Goal: Information Seeking & Learning: Learn about a topic

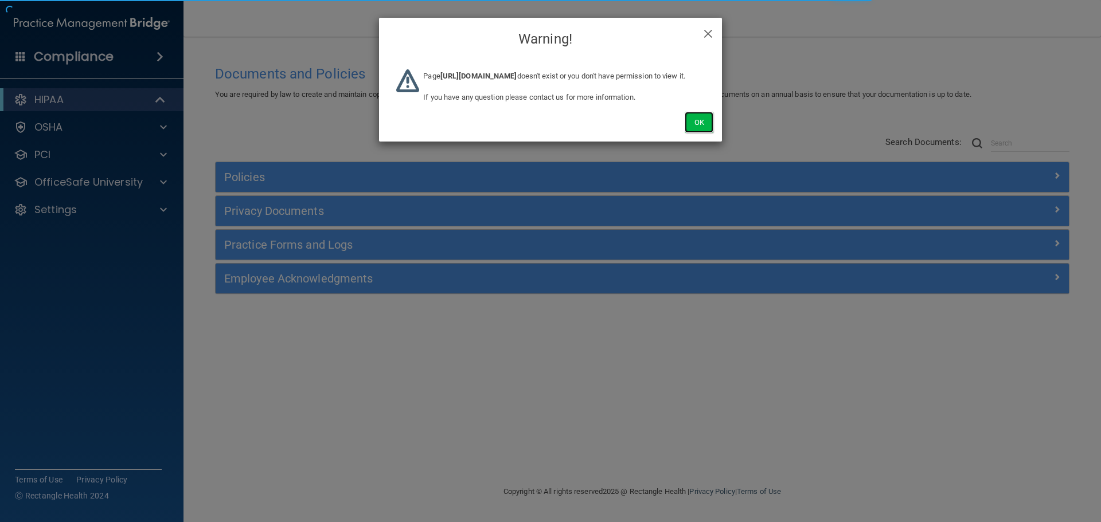
click at [706, 133] on button "Ok" at bounding box center [698, 122] width 29 height 21
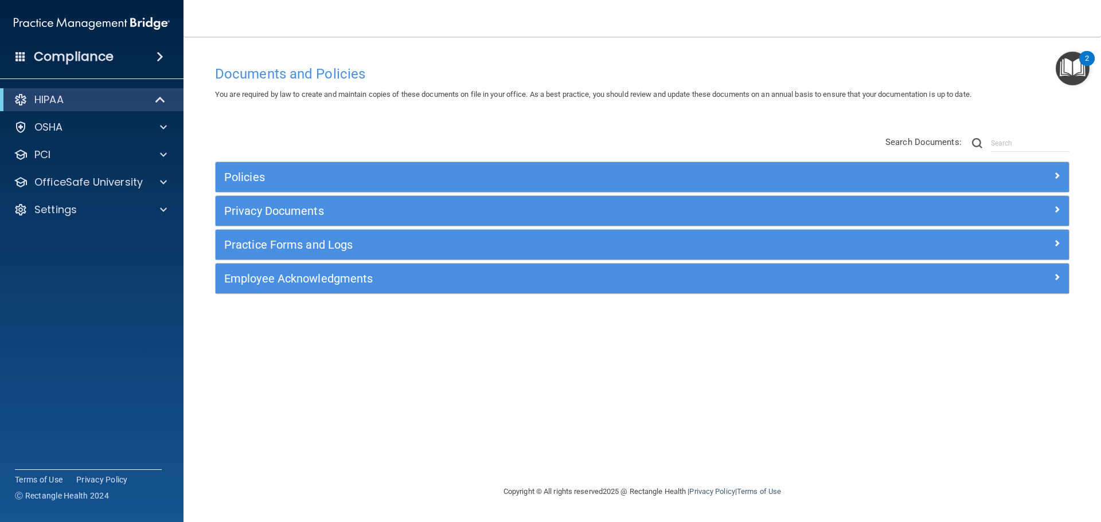
click at [738, 164] on div "Policies" at bounding box center [642, 177] width 853 height 30
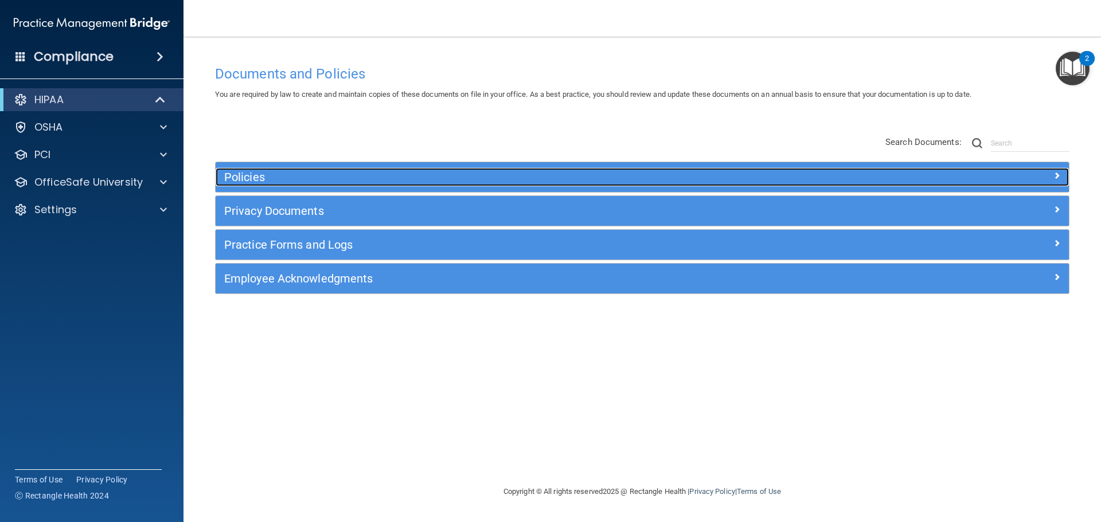
click at [738, 171] on h5 "Policies" at bounding box center [535, 177] width 622 height 13
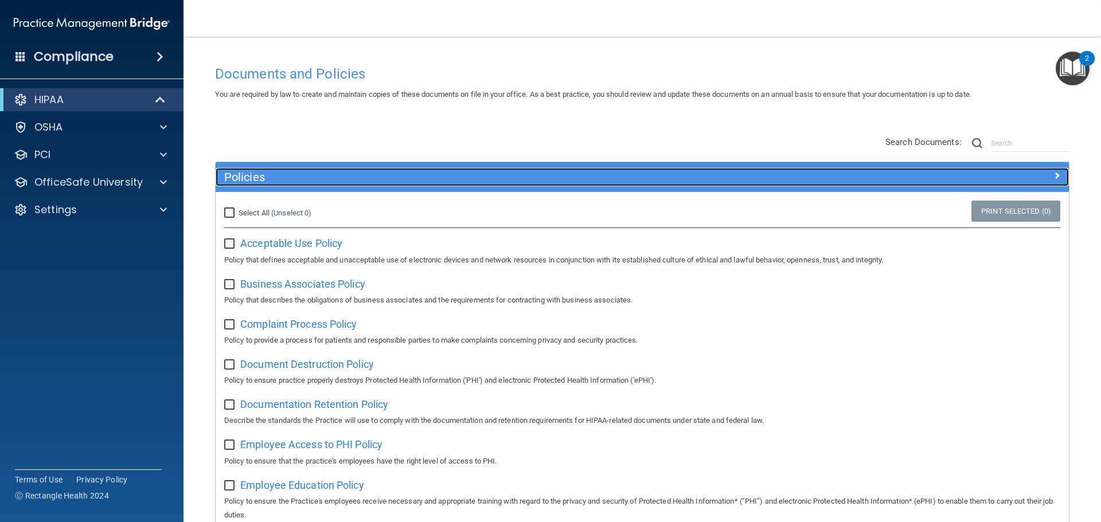
click at [738, 171] on h5 "Policies" at bounding box center [535, 177] width 622 height 13
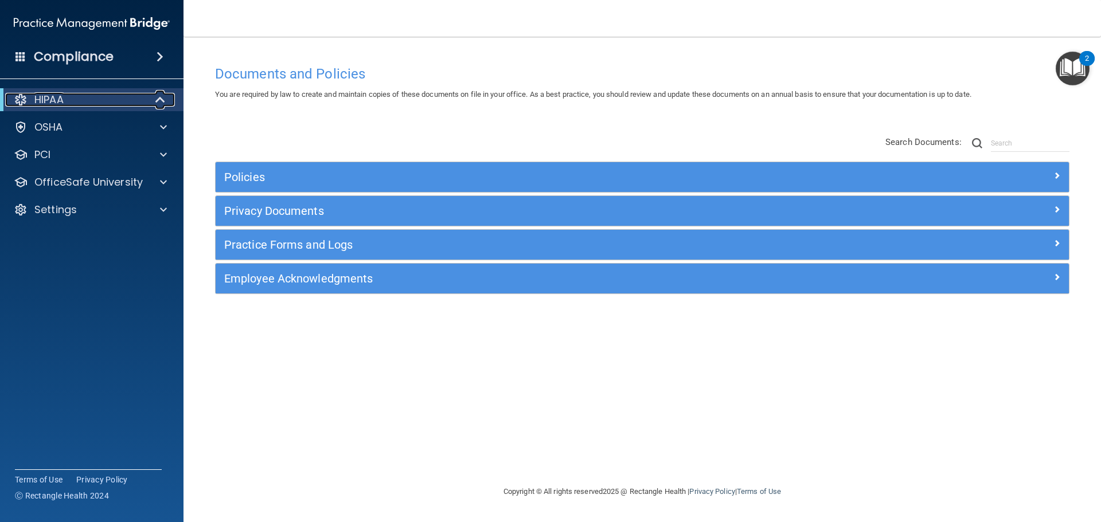
click at [98, 105] on div "HIPAA" at bounding box center [76, 100] width 142 height 14
click at [111, 102] on div "HIPAA" at bounding box center [76, 100] width 142 height 14
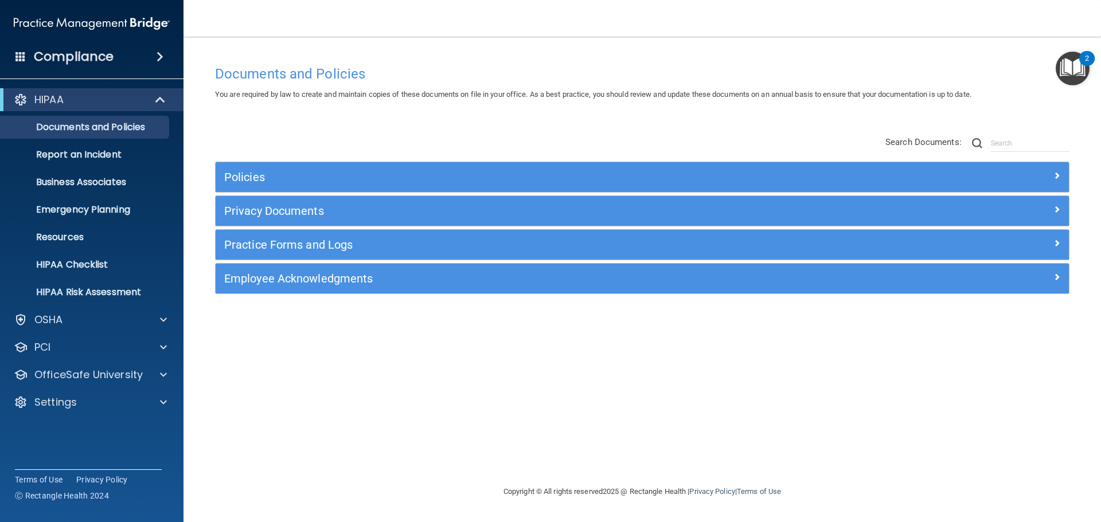
click at [370, 187] on div "Policies" at bounding box center [642, 177] width 853 height 30
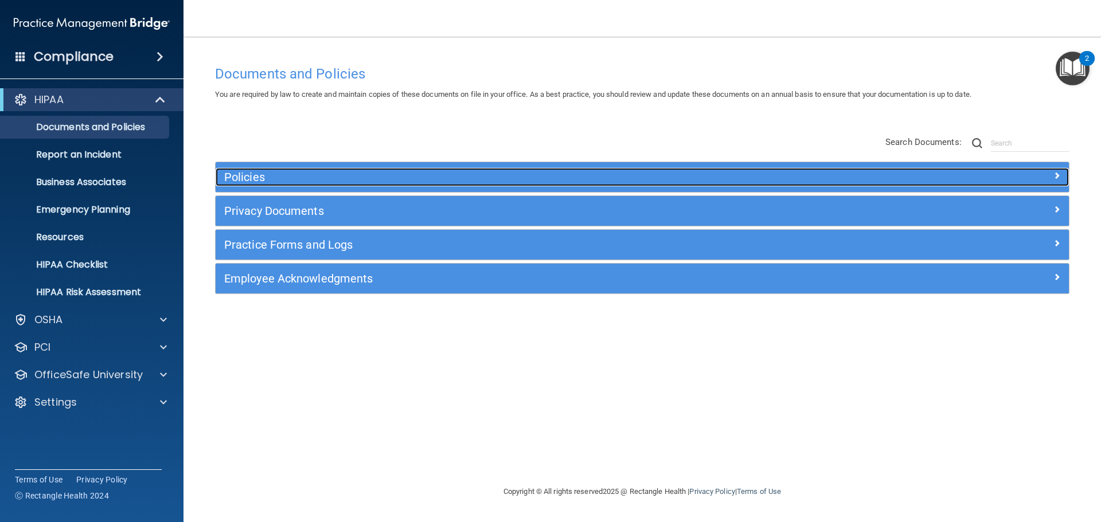
click at [373, 184] on div "Policies" at bounding box center [536, 177] width 640 height 18
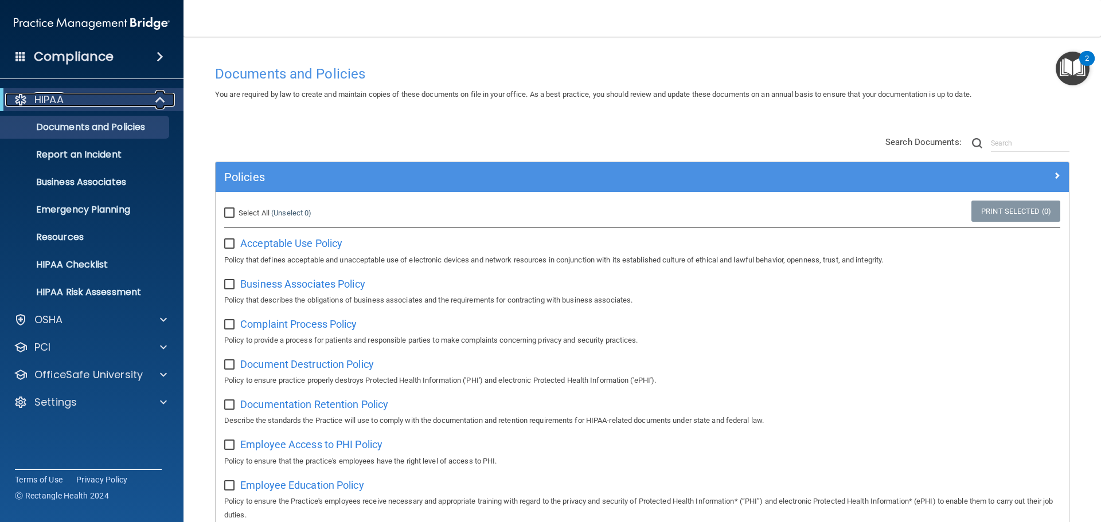
click at [134, 101] on div "HIPAA" at bounding box center [76, 100] width 142 height 14
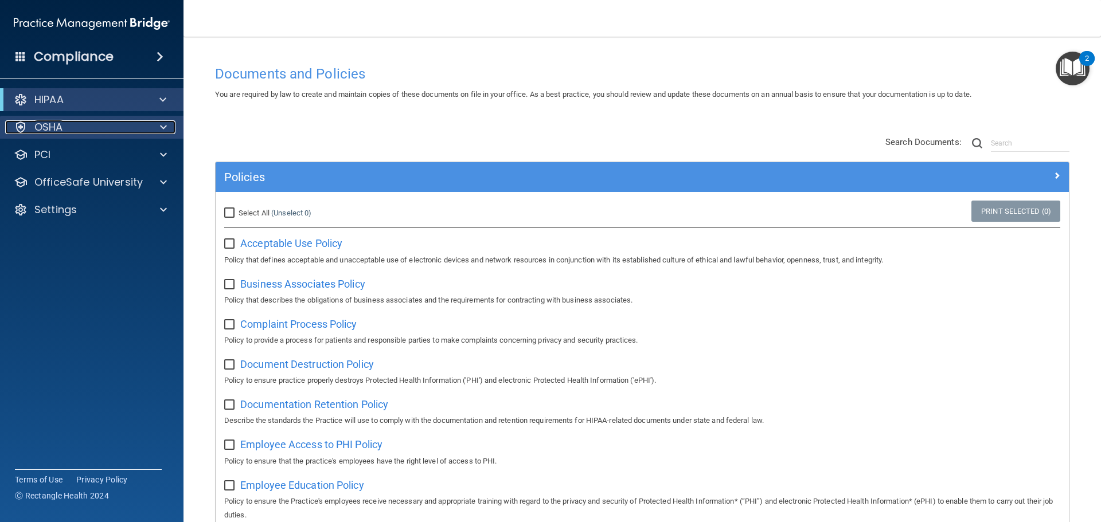
click at [119, 132] on div "OSHA" at bounding box center [76, 127] width 142 height 14
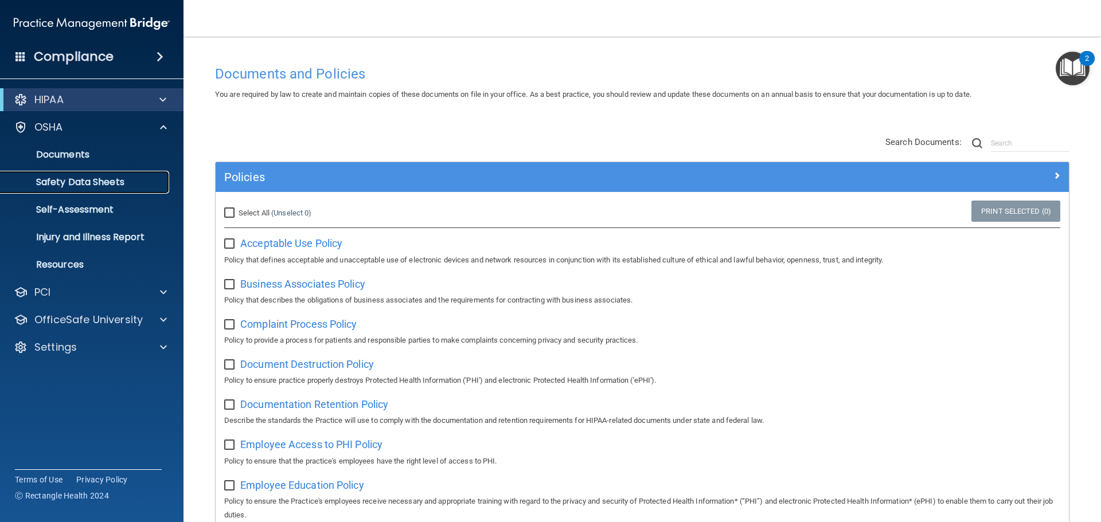
click at [89, 177] on p "Safety Data Sheets" at bounding box center [85, 182] width 156 height 11
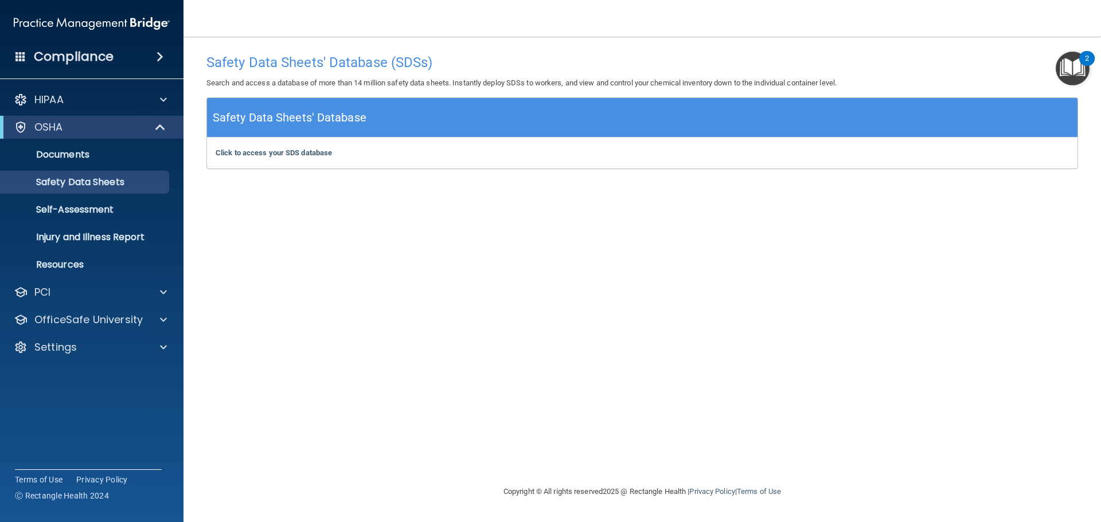
click at [280, 148] on div "Click to access your SDS database Click to access your SDS database" at bounding box center [642, 153] width 870 height 31
click at [277, 151] on b "Click to access your SDS database" at bounding box center [274, 152] width 116 height 9
click at [106, 320] on p "OfficeSafe University" at bounding box center [88, 320] width 108 height 14
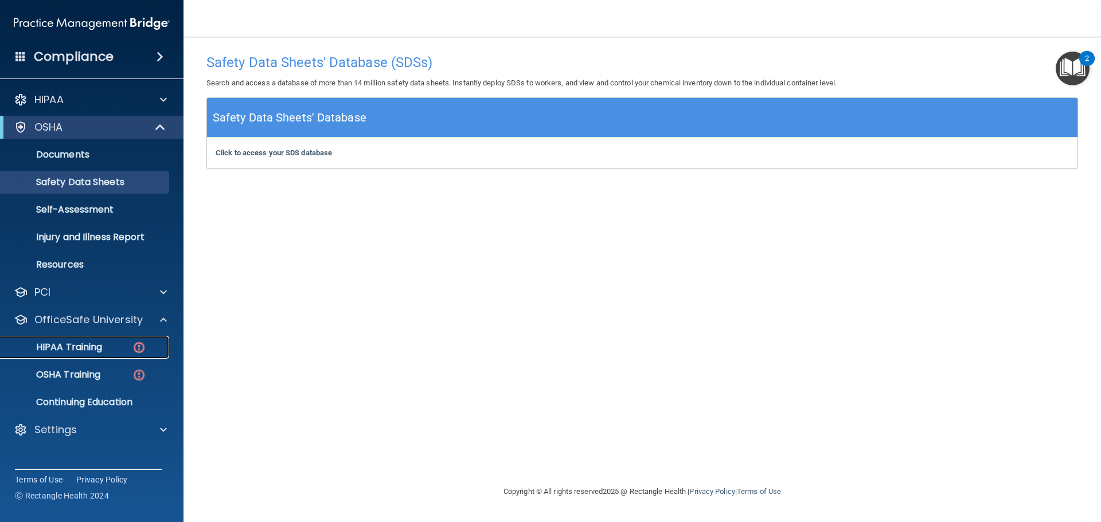
click at [92, 353] on p "HIPAA Training" at bounding box center [54, 347] width 95 height 11
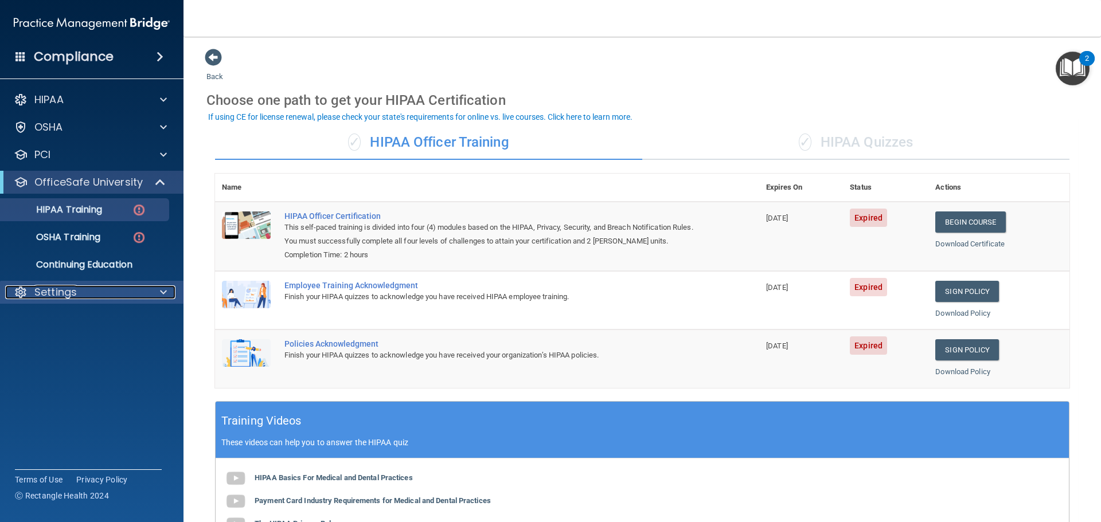
click at [169, 291] on div at bounding box center [161, 292] width 29 height 14
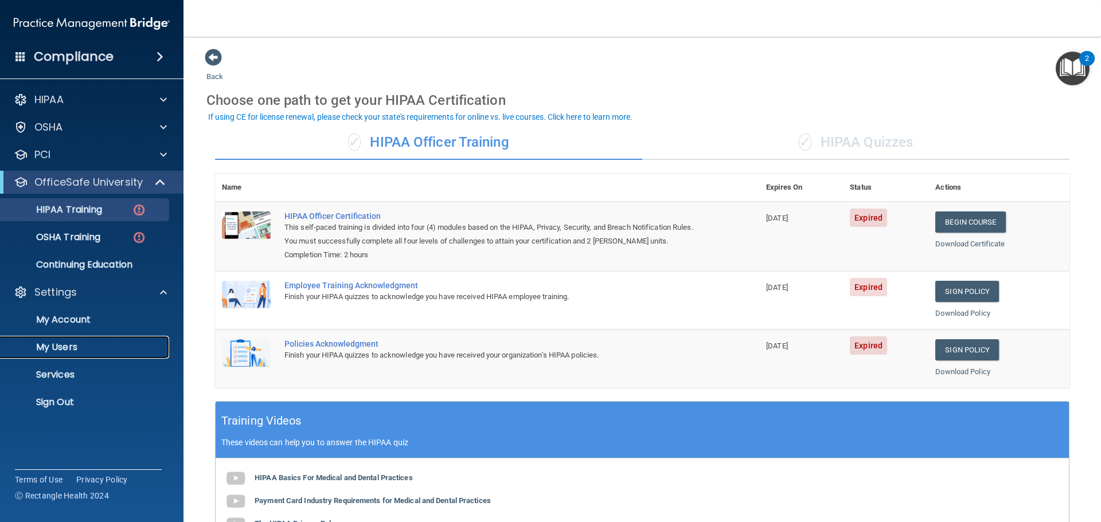
click at [78, 348] on p "My Users" at bounding box center [85, 347] width 156 height 11
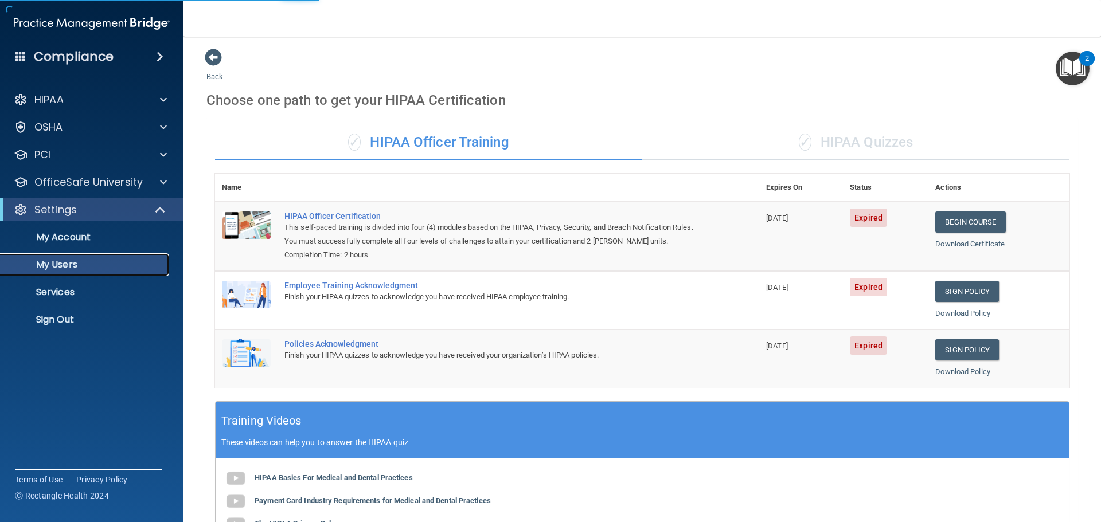
select select "20"
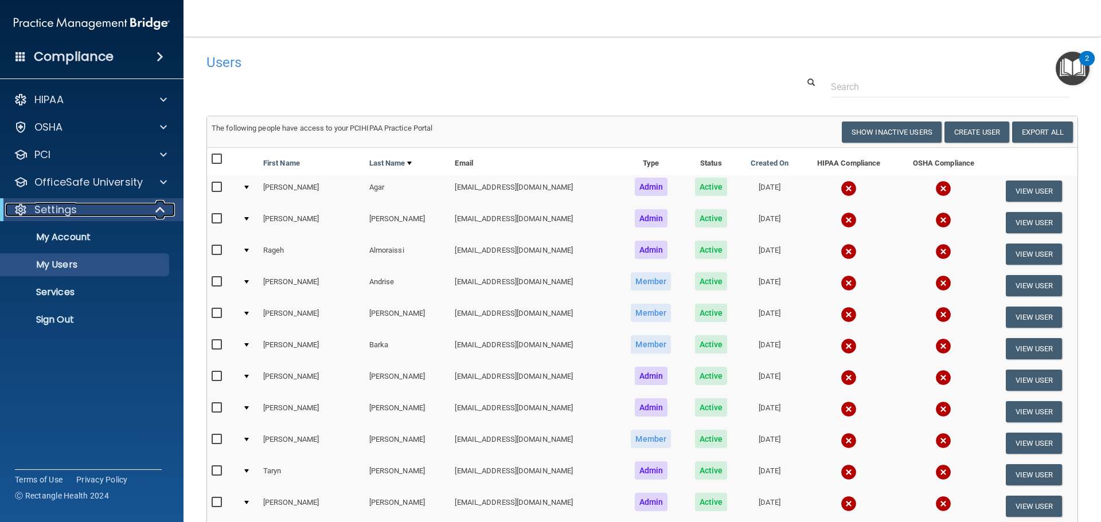
click at [158, 209] on span at bounding box center [161, 210] width 10 height 14
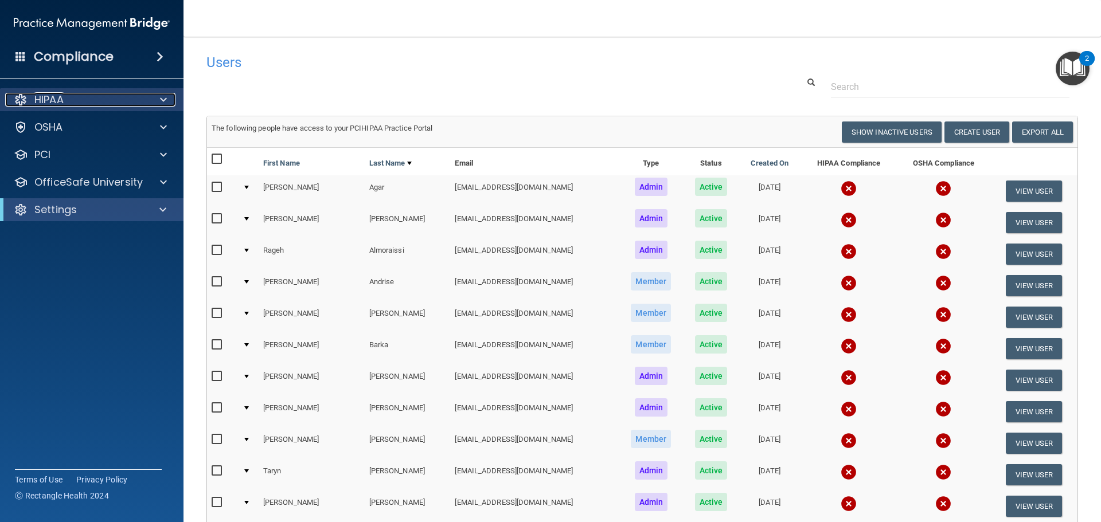
click at [156, 101] on div at bounding box center [161, 100] width 29 height 14
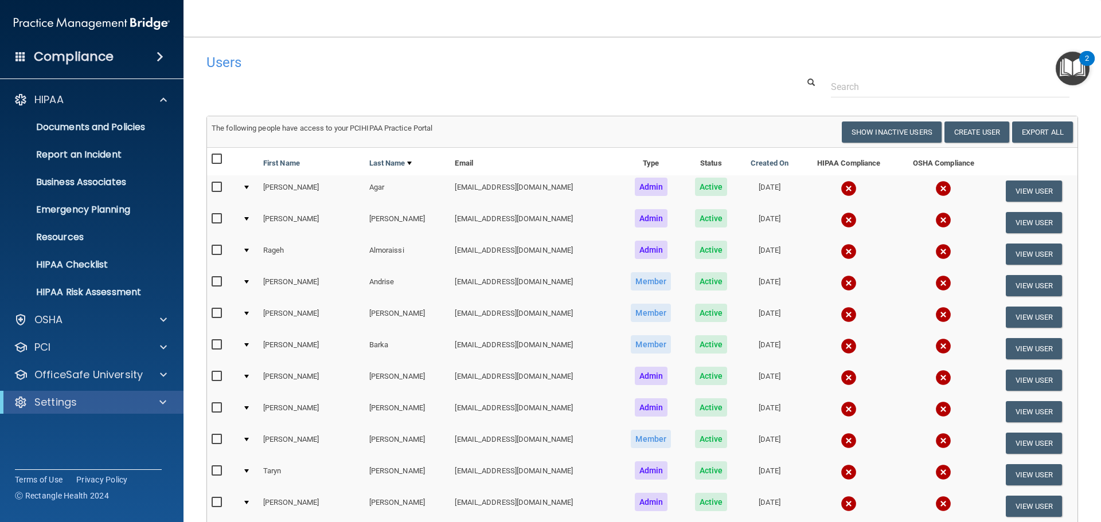
click at [19, 57] on span at bounding box center [20, 56] width 10 height 10
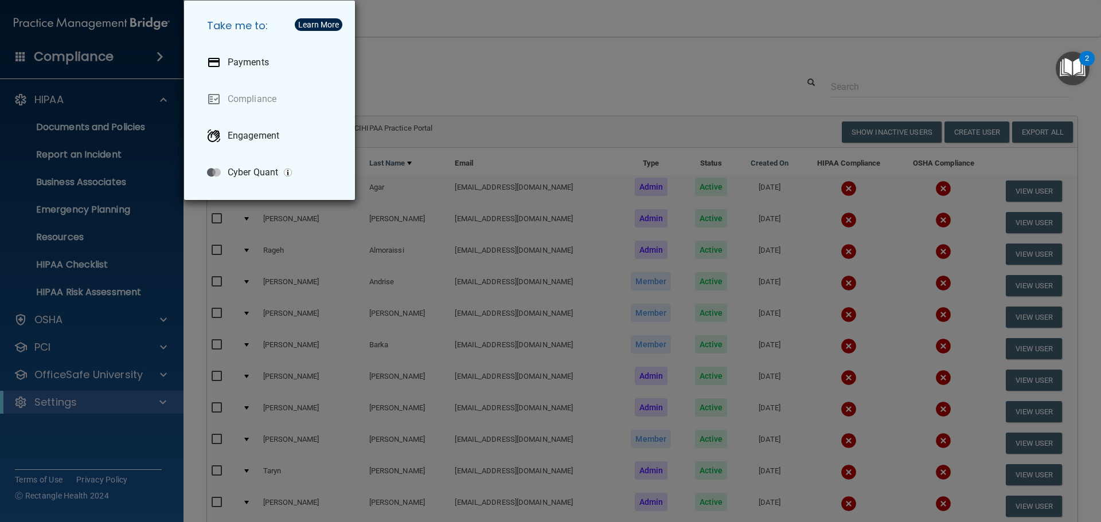
click at [499, 65] on div "Take me to: Payments Compliance Engagement Cyber Quant" at bounding box center [550, 261] width 1101 height 522
